Goal: Task Accomplishment & Management: Use online tool/utility

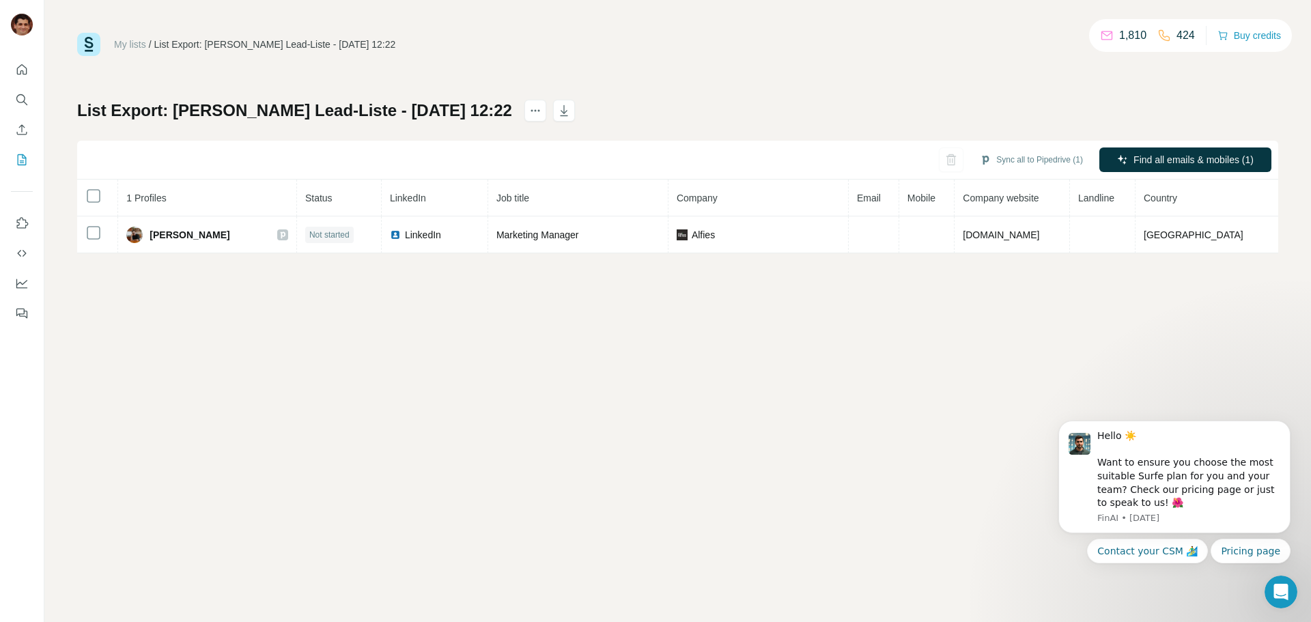
click at [1030, 138] on div "List Export: Armin Sandmanns Lead-Liste - 13/08/2025 12:22 Sync all to Pipedriv…" at bounding box center [677, 177] width 1201 height 154
click at [1028, 156] on button "Sync all to Pipedrive (1)" at bounding box center [1032, 160] width 122 height 20
click at [1024, 249] on div "All selected profiles already exist in your CRM and will be automatically updat…" at bounding box center [1011, 230] width 171 height 105
click at [1020, 260] on button "Sync all to Pipedrive" at bounding box center [1012, 262] width 152 height 27
drag, startPoint x: 500, startPoint y: 387, endPoint x: 505, endPoint y: 397, distance: 11.0
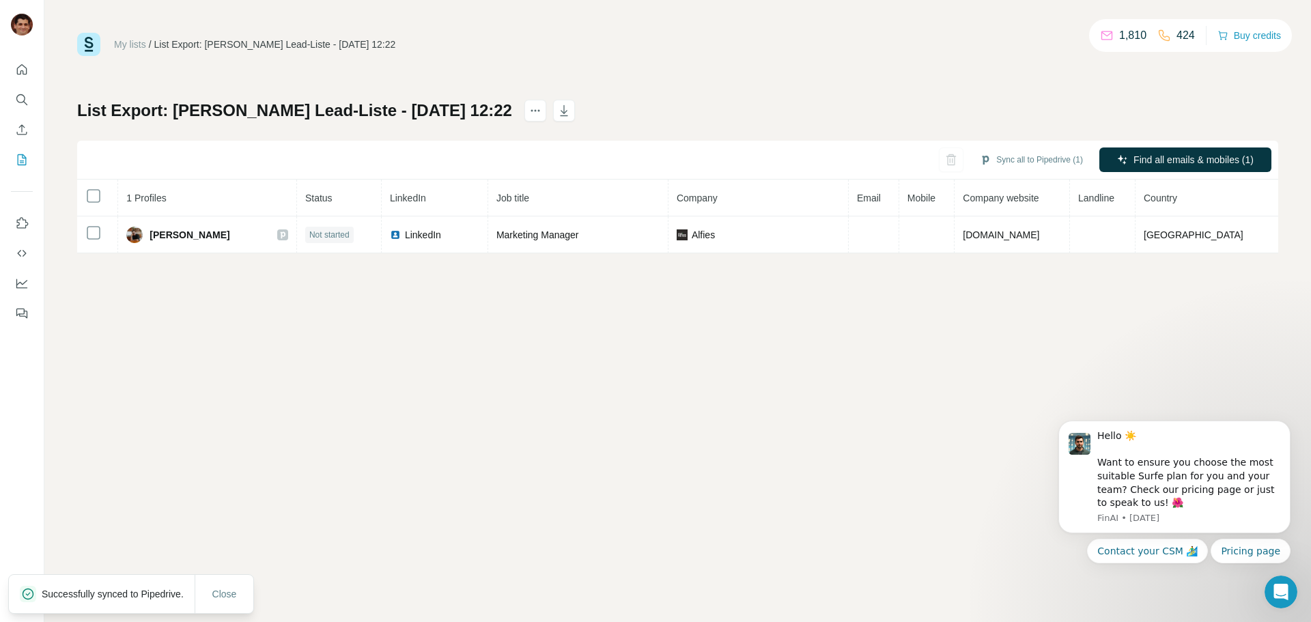
click at [505, 397] on div "My lists / List Export: Armin Sandmanns Lead-Liste - 13/08/2025 12:22 1,810 424…" at bounding box center [677, 311] width 1267 height 622
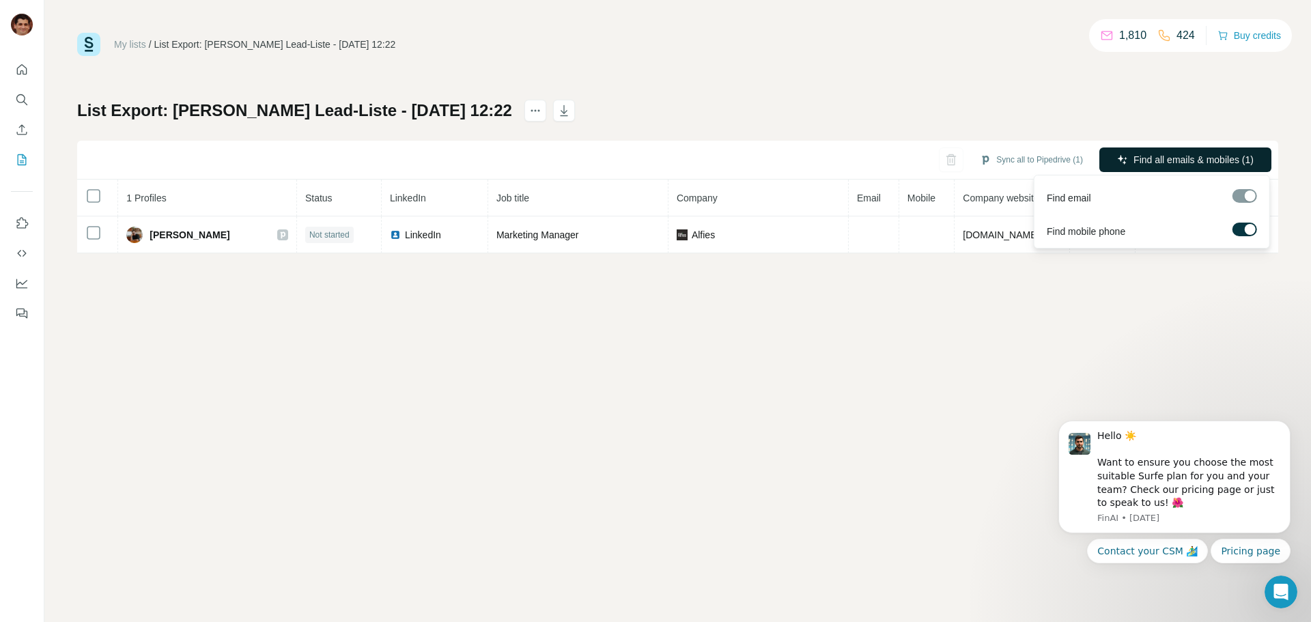
click at [1130, 161] on button "Find all emails & mobiles (1)" at bounding box center [1186, 160] width 172 height 25
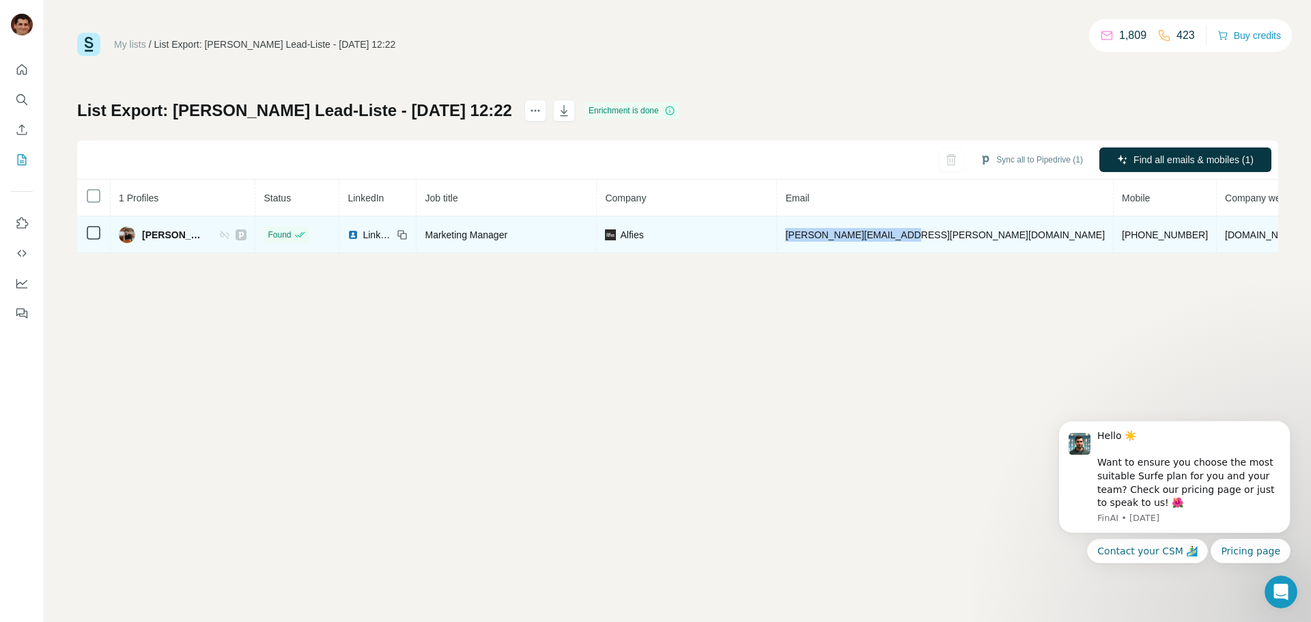
drag, startPoint x: 940, startPoint y: 234, endPoint x: 832, endPoint y: 236, distance: 107.9
click at [832, 236] on td "clemens.ristl@alfies.at" at bounding box center [945, 235] width 337 height 37
copy span "clemens.ristl@alfies.at"
drag, startPoint x: 1042, startPoint y: 235, endPoint x: 966, endPoint y: 236, distance: 76.5
click at [1114, 236] on td "+436608146064" at bounding box center [1165, 235] width 103 height 37
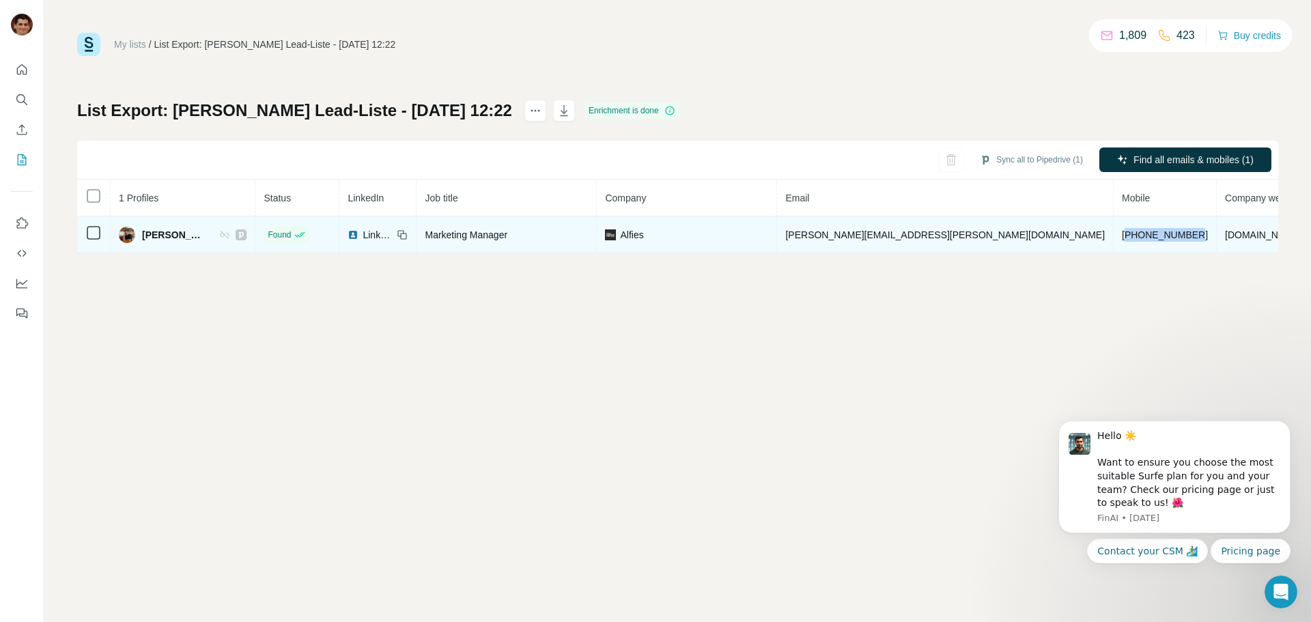
click at [1114, 249] on td "+436608146064" at bounding box center [1165, 235] width 103 height 37
click at [1114, 234] on td "+436608146064" at bounding box center [1165, 235] width 103 height 37
drag, startPoint x: 1039, startPoint y: 230, endPoint x: 955, endPoint y: 241, distance: 84.0
click at [1114, 241] on td "+436608146064" at bounding box center [1165, 235] width 103 height 37
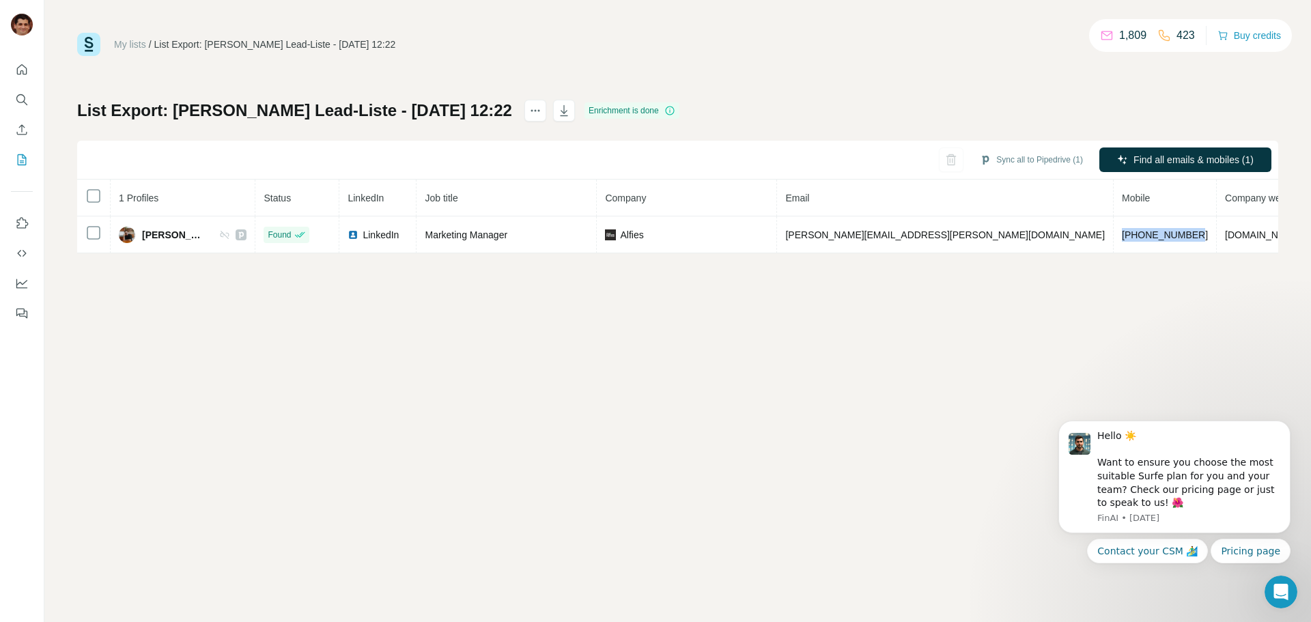
copy span "+436608146064"
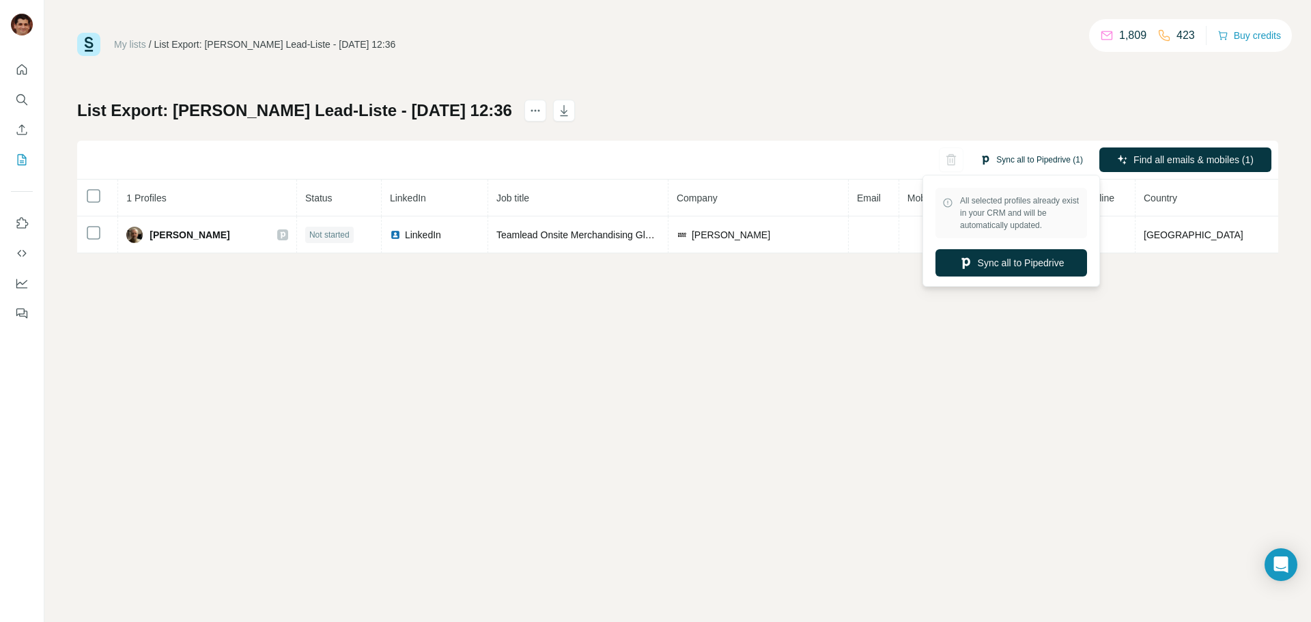
click at [1038, 163] on button "Sync all to Pipedrive (1)" at bounding box center [1032, 160] width 122 height 20
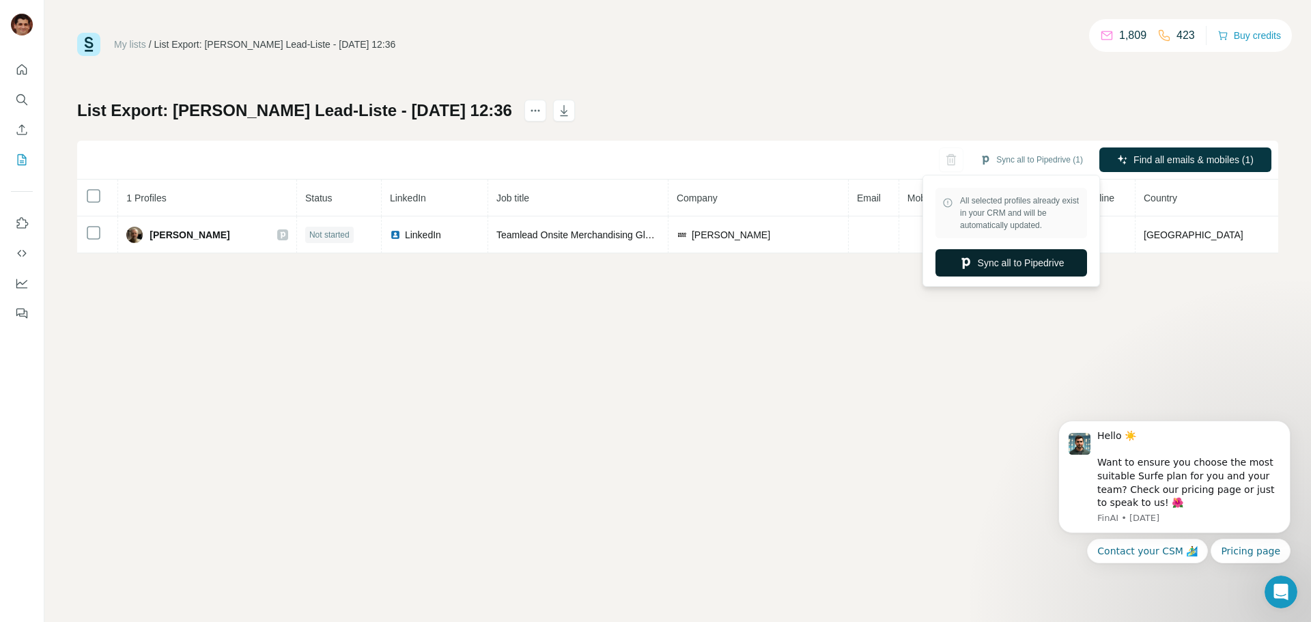
click at [1022, 273] on button "Sync all to Pipedrive" at bounding box center [1012, 262] width 152 height 27
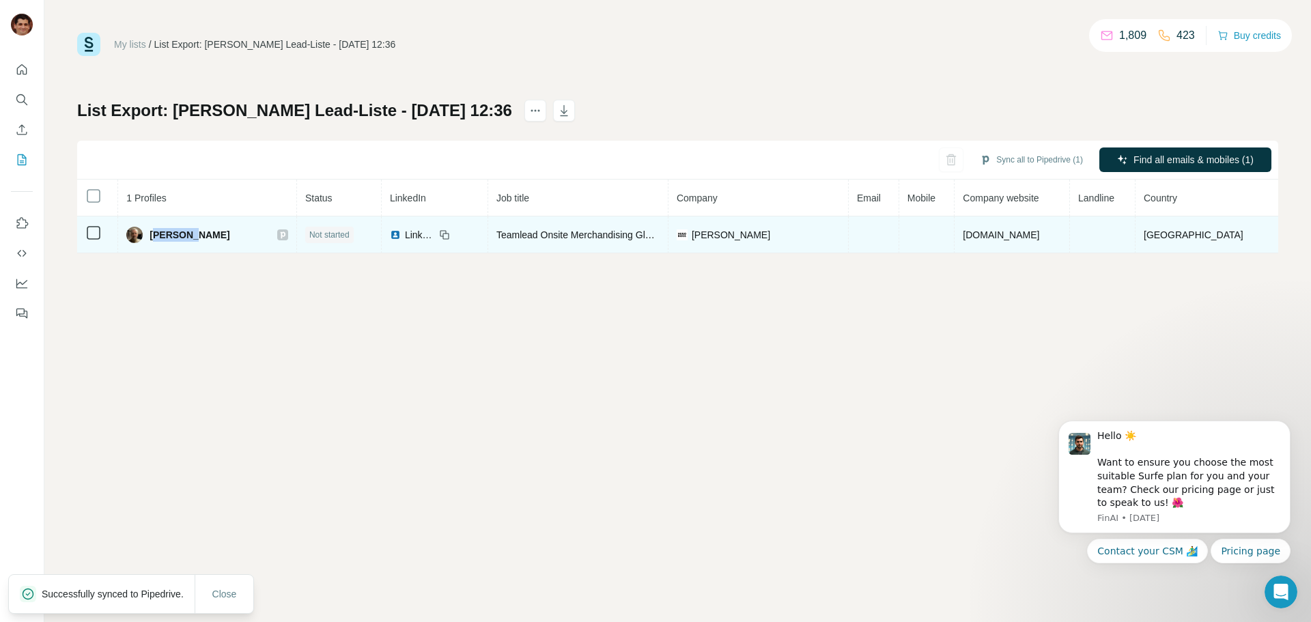
drag, startPoint x: 230, startPoint y: 243, endPoint x: 161, endPoint y: 241, distance: 69.0
click at [161, 241] on td "[PERSON_NAME]" at bounding box center [207, 235] width 179 height 37
click at [219, 245] on td "[PERSON_NAME]" at bounding box center [207, 235] width 179 height 37
drag, startPoint x: 214, startPoint y: 237, endPoint x: 158, endPoint y: 240, distance: 56.8
click at [158, 240] on div "[PERSON_NAME]" at bounding box center [207, 235] width 162 height 16
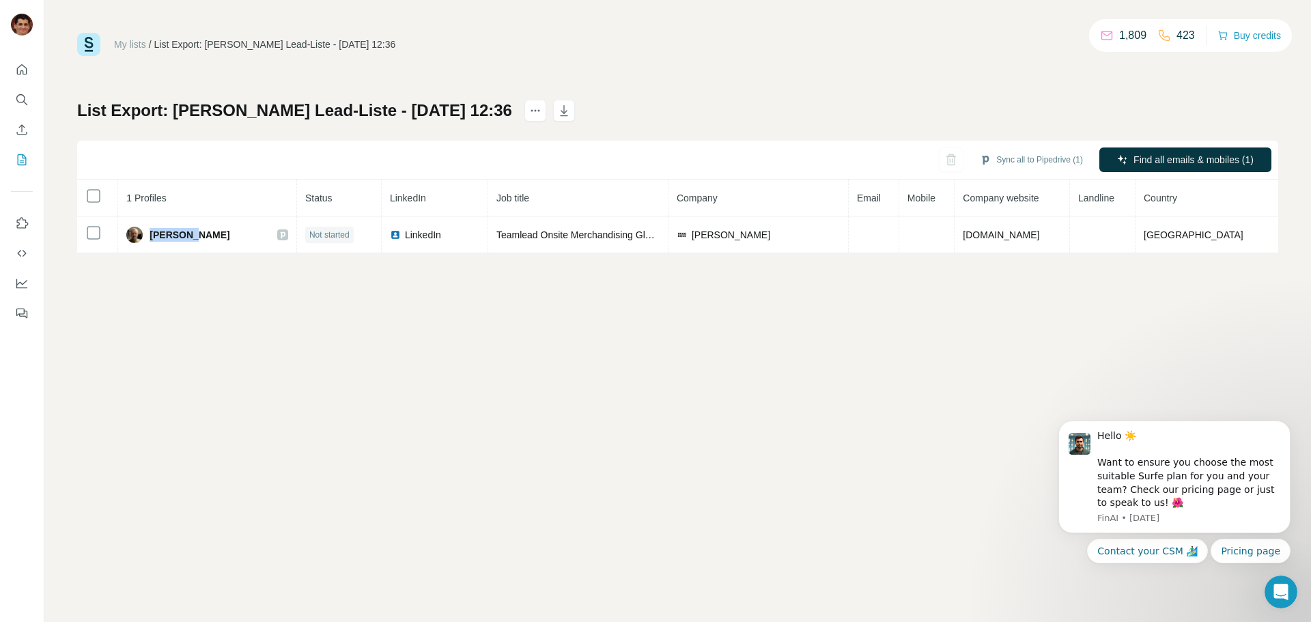
copy span "[PERSON_NAME]"
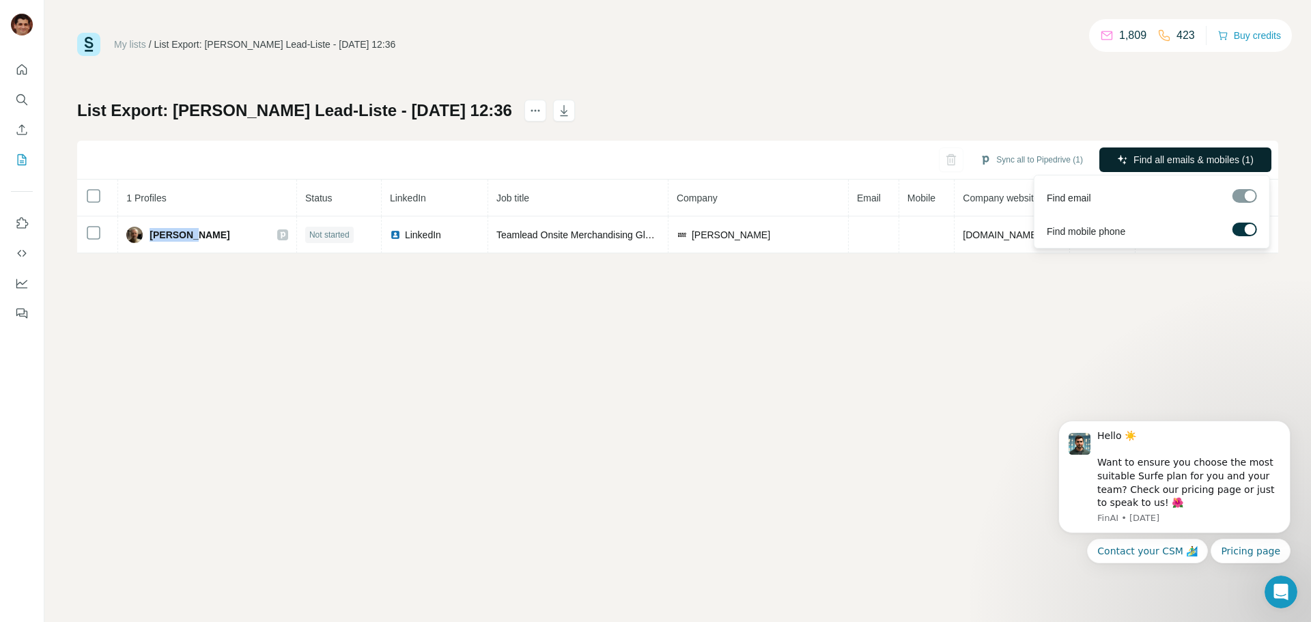
click at [1144, 152] on button "Find all emails & mobiles (1)" at bounding box center [1186, 160] width 172 height 25
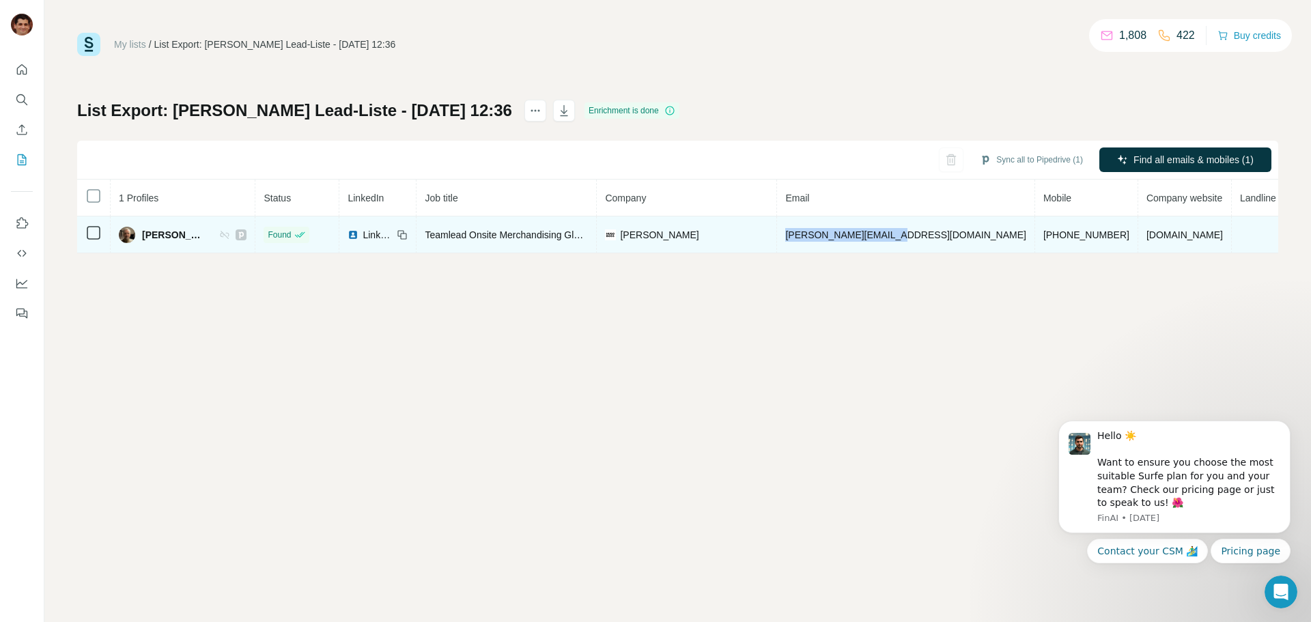
drag, startPoint x: 932, startPoint y: 234, endPoint x: 806, endPoint y: 246, distance: 126.9
click at [806, 245] on td "[PERSON_NAME][EMAIL_ADDRESS][DOMAIN_NAME]" at bounding box center [905, 235] width 257 height 37
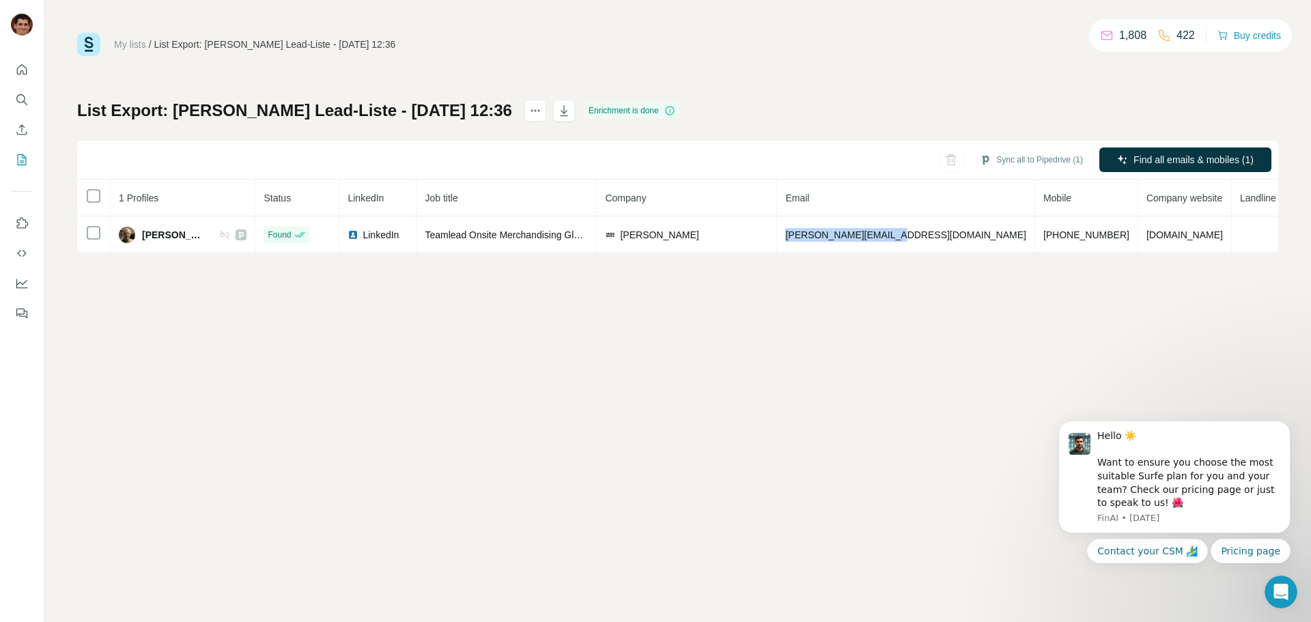
copy span "[PERSON_NAME][EMAIL_ADDRESS][DOMAIN_NAME]"
drag, startPoint x: 1016, startPoint y: 234, endPoint x: 958, endPoint y: 306, distance: 93.2
click at [1035, 238] on td "[PHONE_NUMBER]" at bounding box center [1086, 235] width 103 height 37
copy span "[PHONE_NUMBER]"
